Goal: Find specific page/section: Find specific page/section

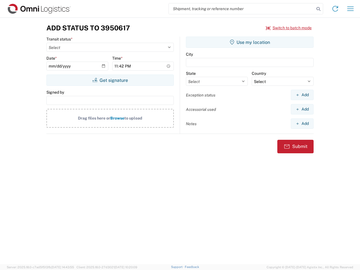
click at [241, 9] on input "search" at bounding box center [242, 8] width 146 height 11
click at [318, 9] on icon at bounding box center [318, 9] width 8 height 8
click at [335, 9] on icon at bounding box center [334, 8] width 9 height 9
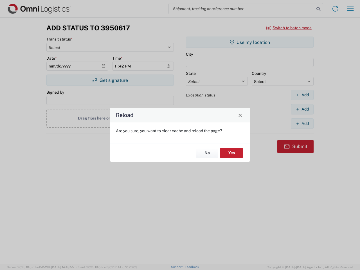
click at [350, 9] on div "Reload Are you sure, you want to clear cache and reload the page? No Yes" at bounding box center [180, 135] width 360 height 270
click at [289, 28] on div "Reload Are you sure, you want to clear cache and reload the page? No Yes" at bounding box center [180, 135] width 360 height 270
click at [110, 80] on div "Reload Are you sure, you want to clear cache and reload the page? No Yes" at bounding box center [180, 135] width 360 height 270
click at [249, 42] on div "Reload Are you sure, you want to clear cache and reload the page? No Yes" at bounding box center [180, 135] width 360 height 270
click at [302, 95] on div "Reload Are you sure, you want to clear cache and reload the page? No Yes" at bounding box center [180, 135] width 360 height 270
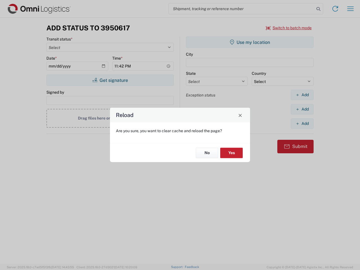
click at [302, 109] on div "Reload Are you sure, you want to clear cache and reload the page? No Yes" at bounding box center [180, 135] width 360 height 270
click at [302, 123] on div "Reload Are you sure, you want to clear cache and reload the page? No Yes" at bounding box center [180, 135] width 360 height 270
